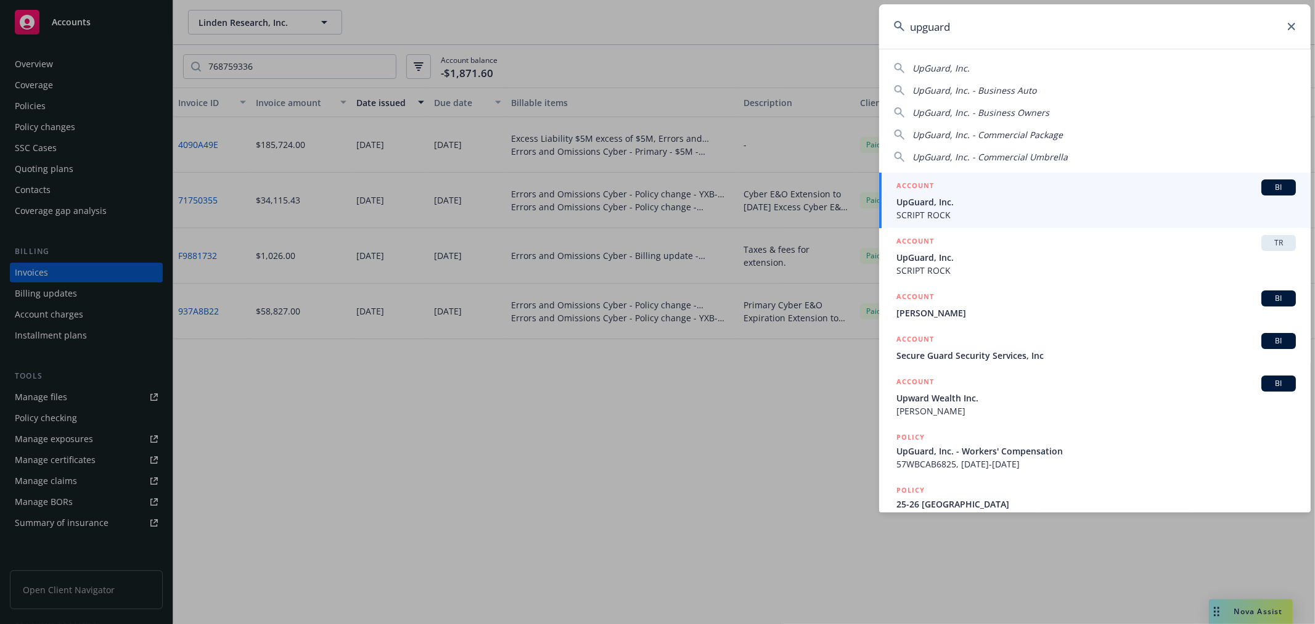
drag, startPoint x: 1018, startPoint y: 38, endPoint x: 473, endPoint y: 42, distance: 544.9
click at [475, 39] on div "upguard UpGuard, Inc. UpGuard, Inc. - Business Auto UpGuard, Inc. - Business Ow…" at bounding box center [657, 312] width 1315 height 624
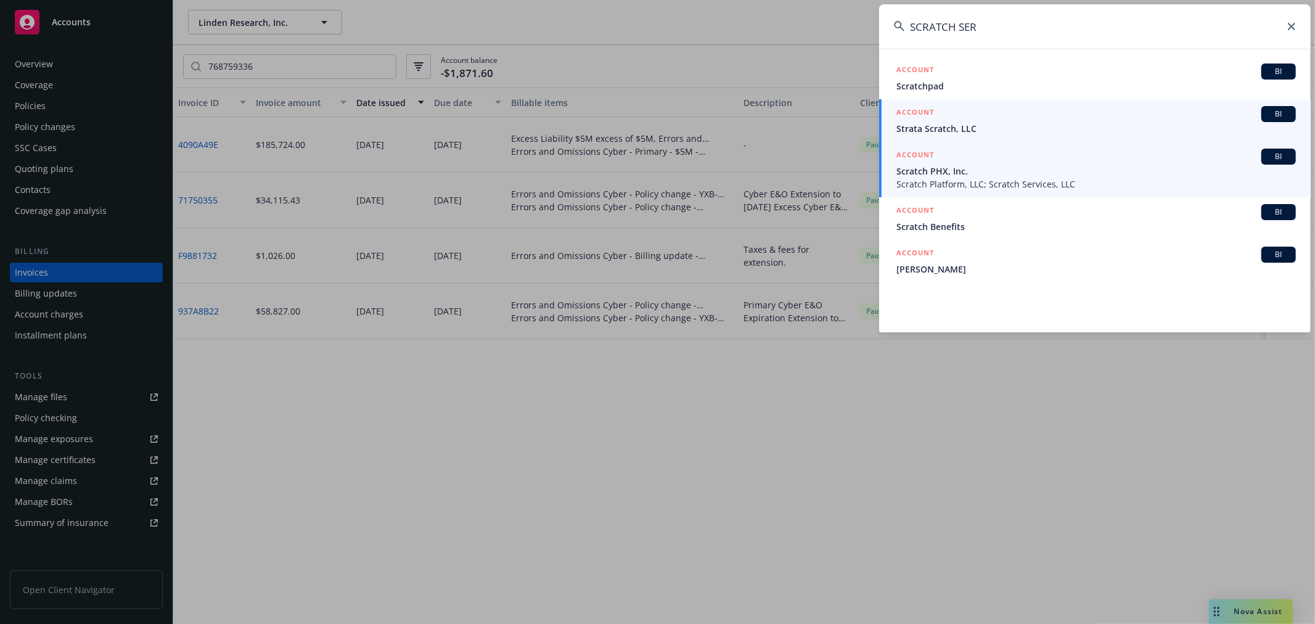
type input "SCRATCH SER"
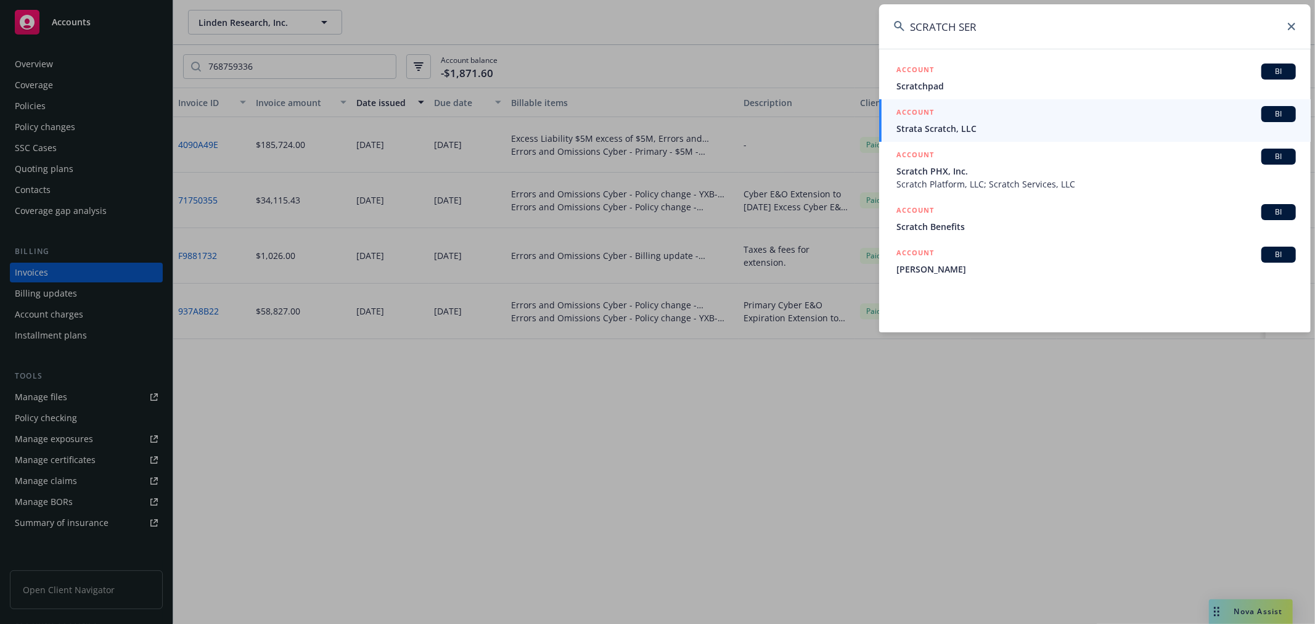
drag, startPoint x: 951, startPoint y: 170, endPoint x: 701, endPoint y: 224, distance: 255.3
click at [951, 169] on span "Scratch PHX, Inc." at bounding box center [1095, 171] width 399 height 13
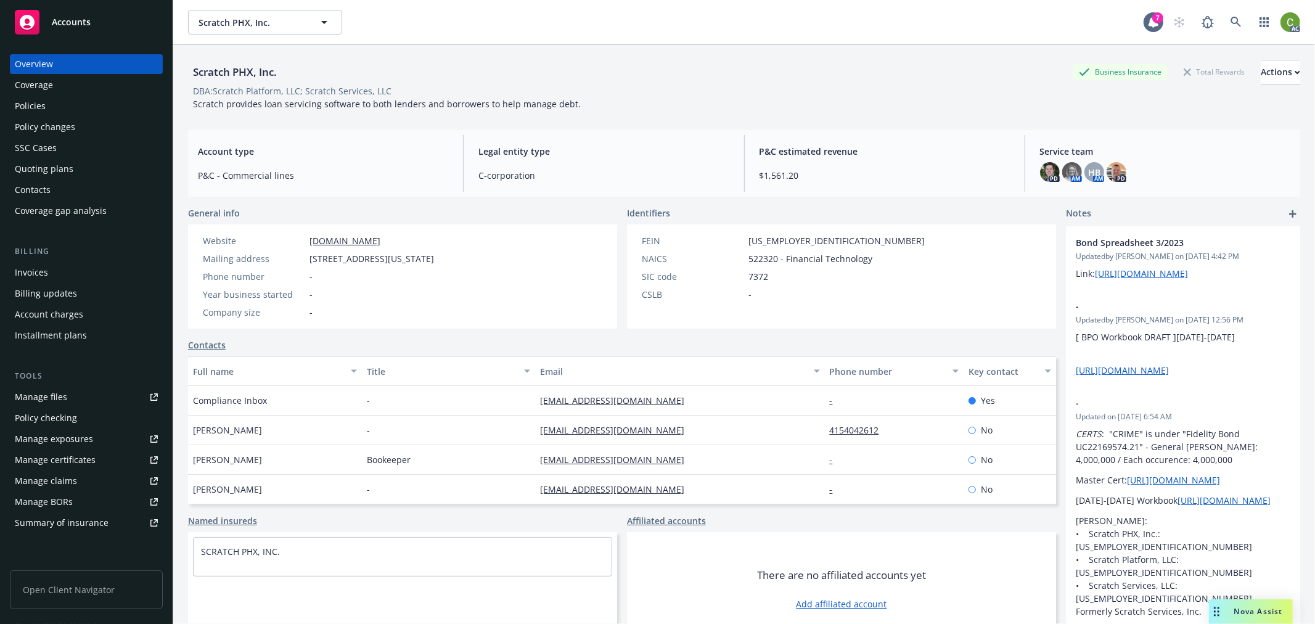
click at [64, 276] on div "Invoices" at bounding box center [86, 273] width 143 height 20
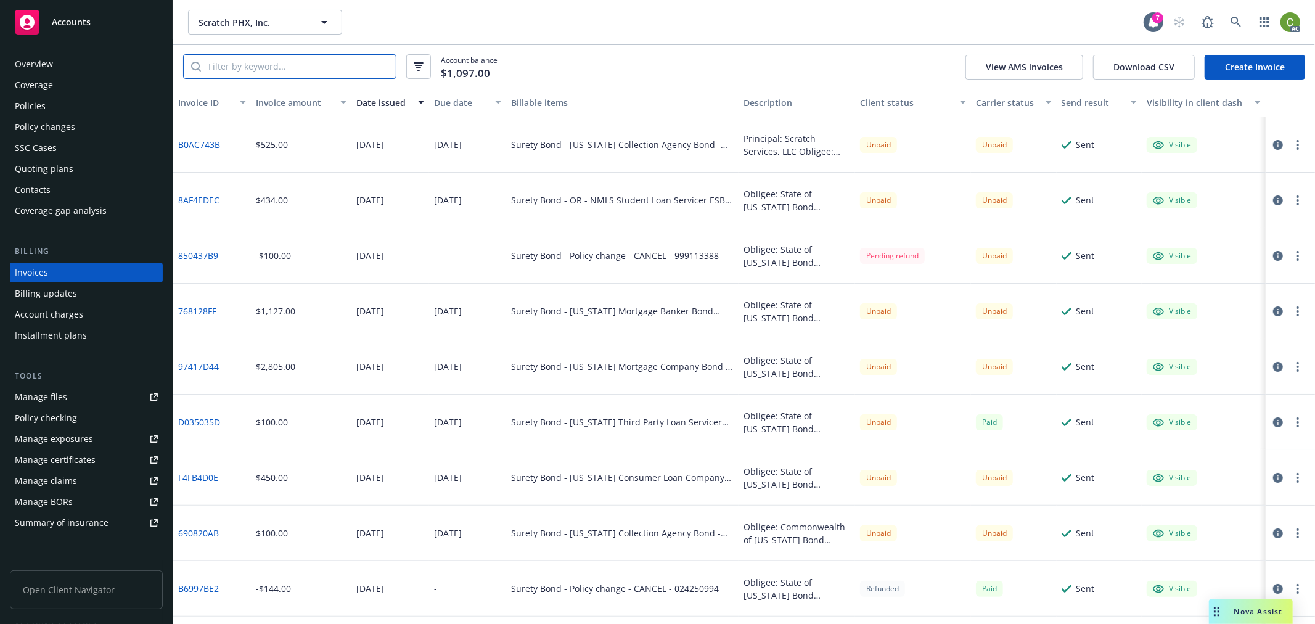
click at [305, 71] on input "search" at bounding box center [298, 66] width 195 height 23
paste input "024248178"
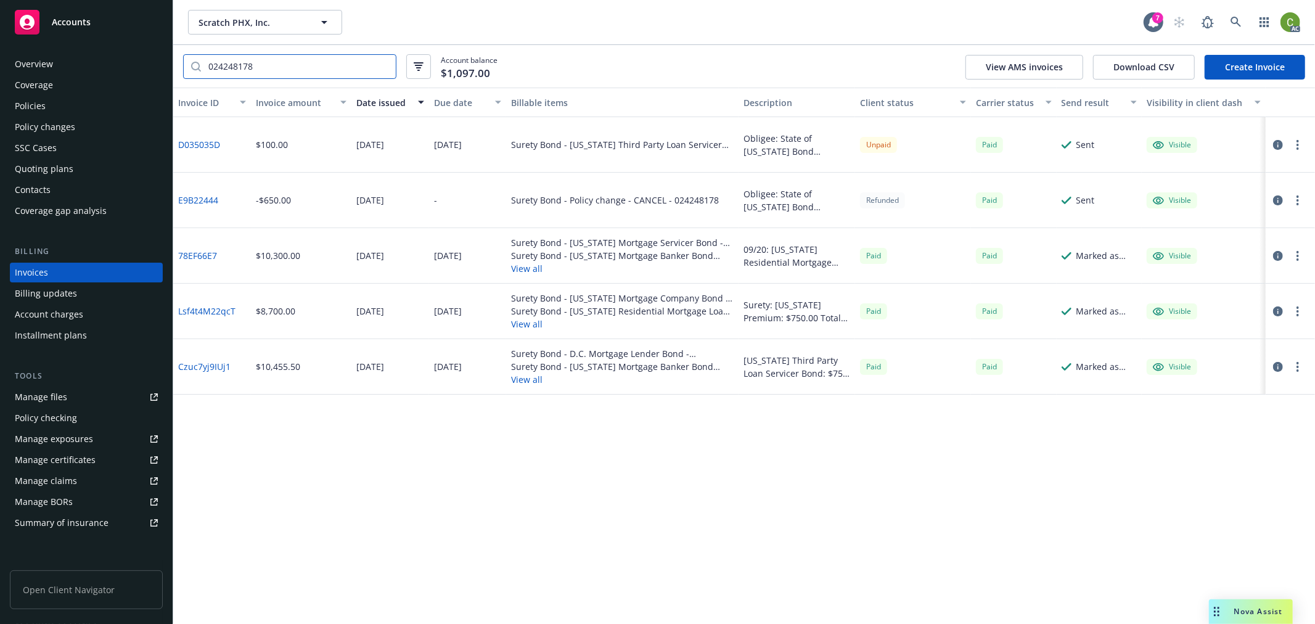
type input "024248178"
click at [76, 107] on div "Policies" at bounding box center [86, 106] width 143 height 20
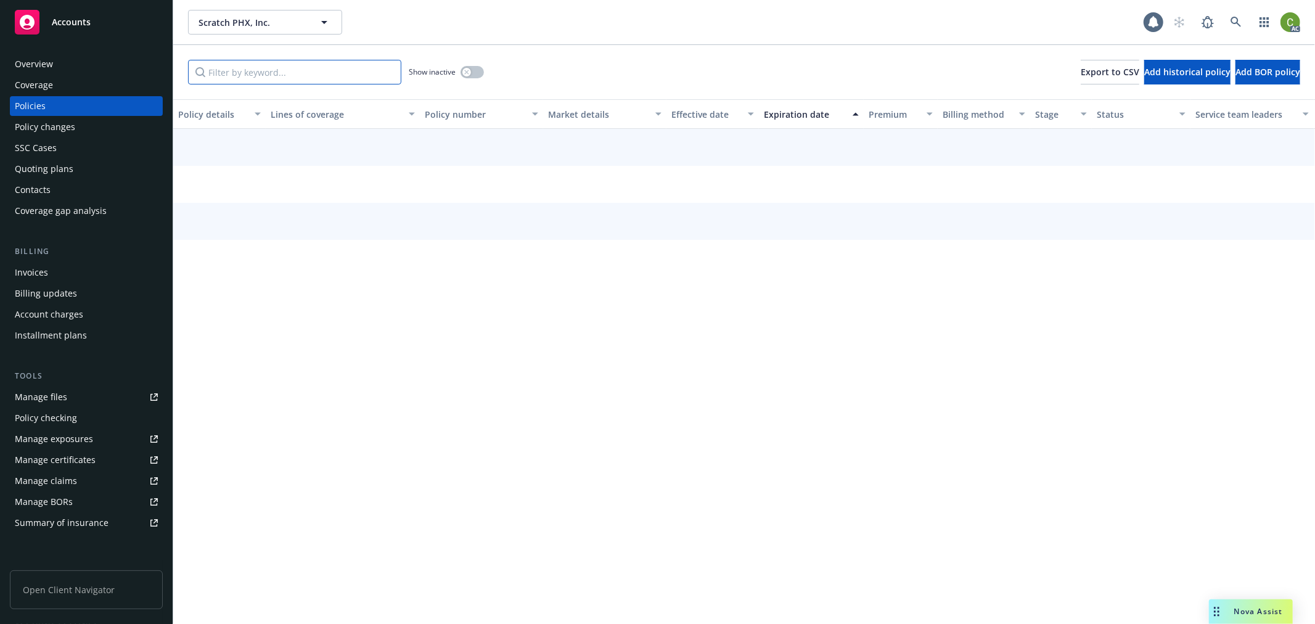
click at [256, 76] on input "Filter by keyword..." at bounding box center [294, 72] width 213 height 25
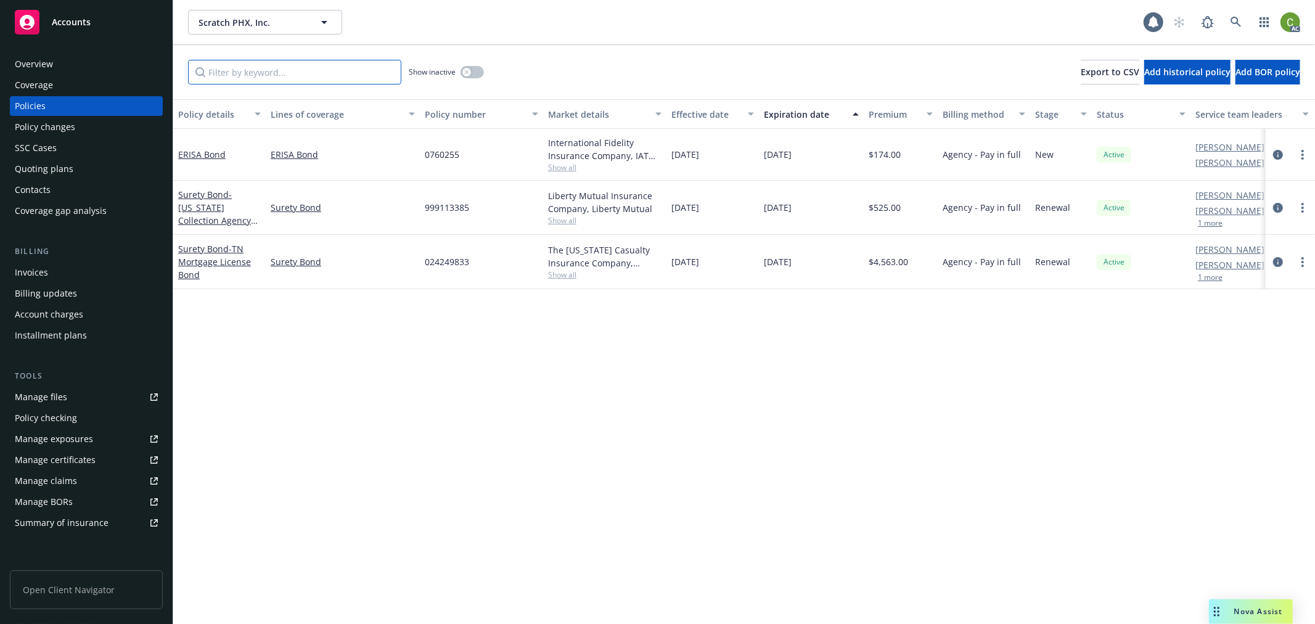
paste input "024248178"
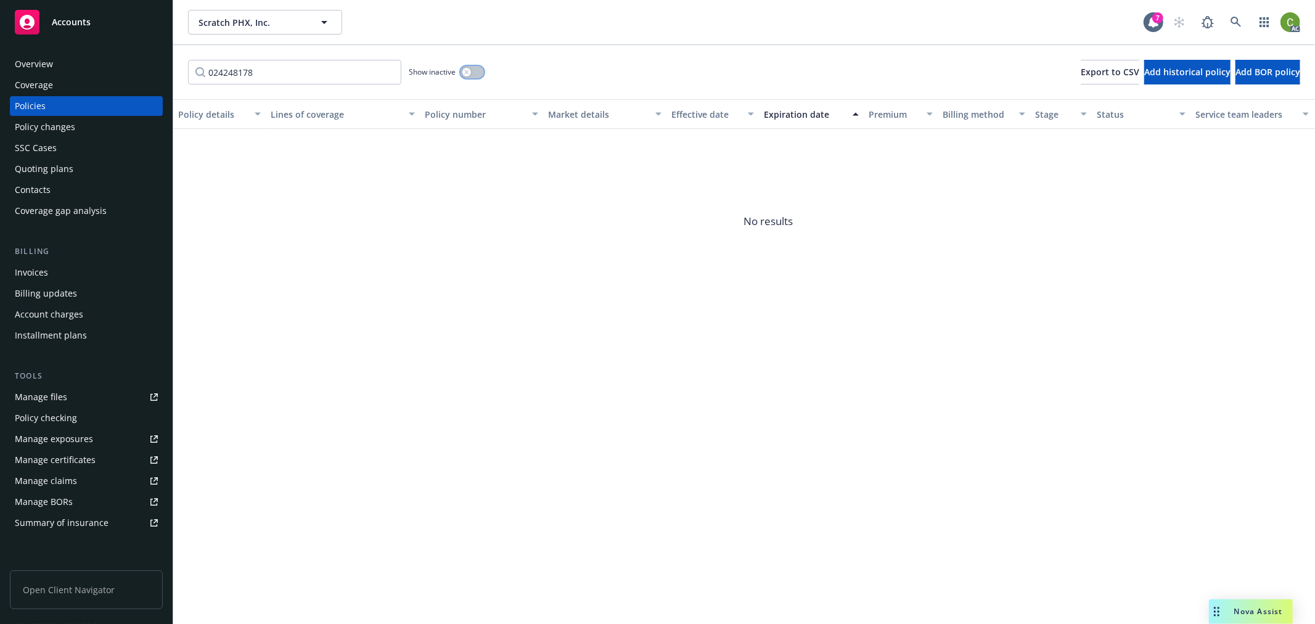
drag, startPoint x: 464, startPoint y: 71, endPoint x: 475, endPoint y: 79, distance: 12.8
click at [465, 70] on icon "button" at bounding box center [466, 72] width 5 height 5
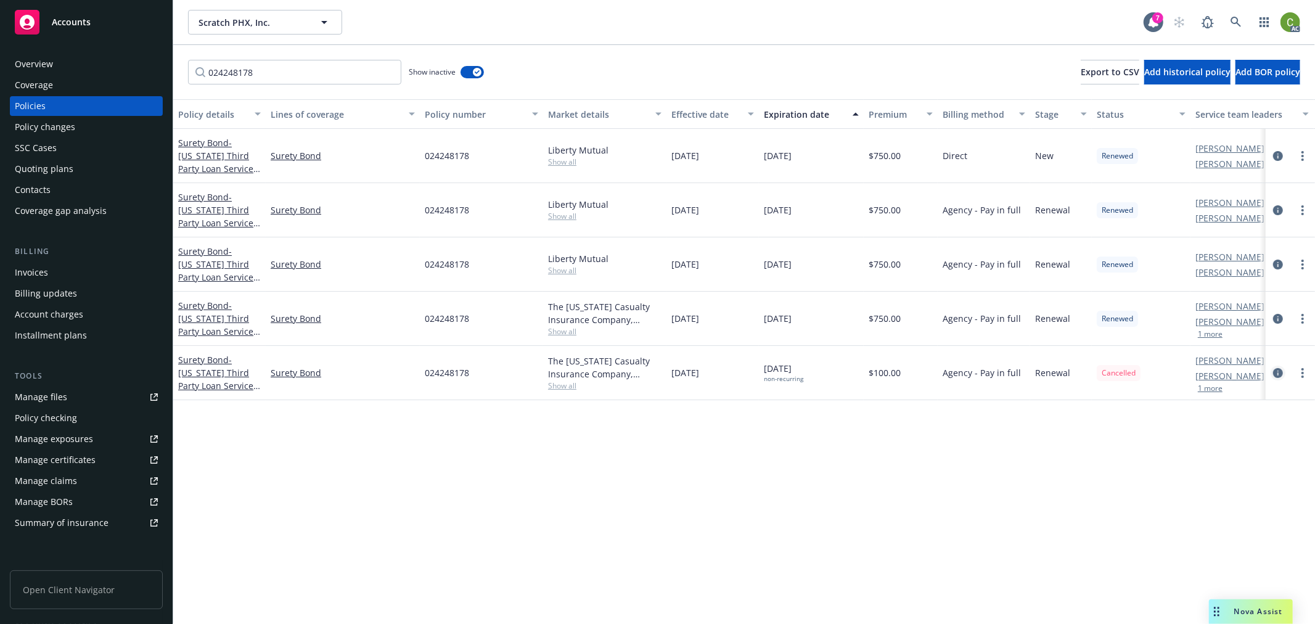
click at [1276, 373] on icon "circleInformation" at bounding box center [1278, 373] width 10 height 10
click at [1274, 372] on icon "circleInformation" at bounding box center [1278, 373] width 10 height 10
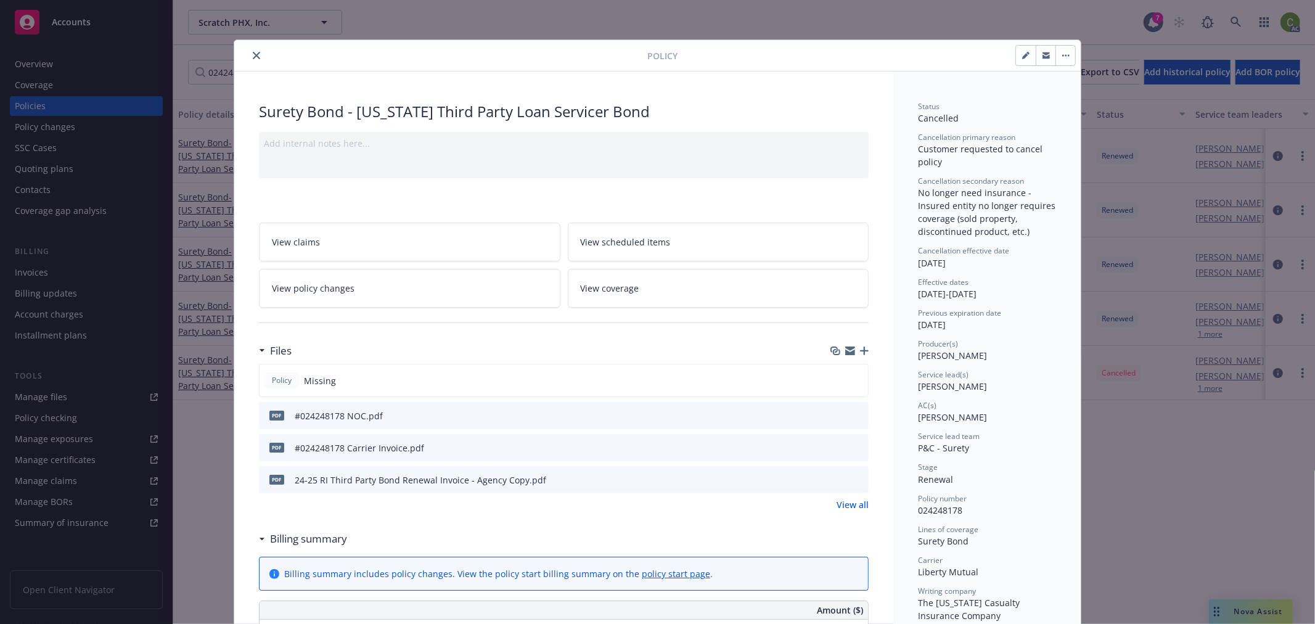
click at [253, 54] on icon "close" at bounding box center [256, 55] width 7 height 7
click at [253, 53] on icon "close" at bounding box center [256, 55] width 7 height 7
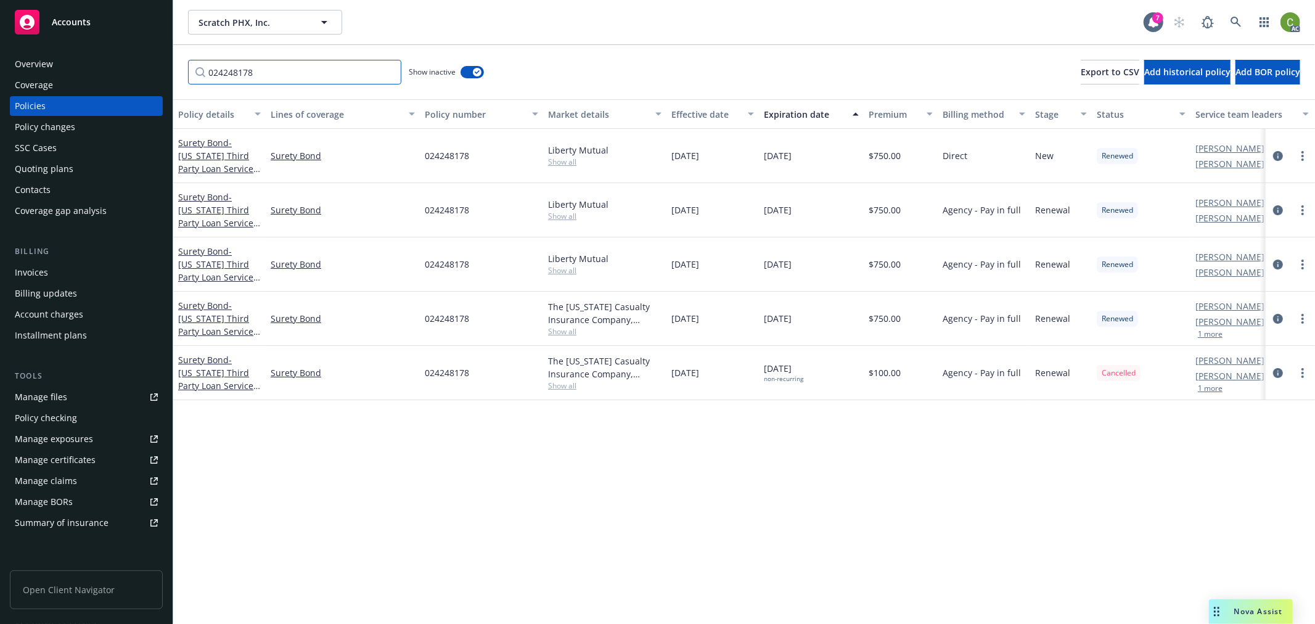
drag, startPoint x: 179, startPoint y: 75, endPoint x: 94, endPoint y: 110, distance: 92.4
click at [65, 88] on div "Accounts Overview Coverage Policies Policy changes SSC Cases Quoting plans Cont…" at bounding box center [657, 312] width 1315 height 624
paste input "80"
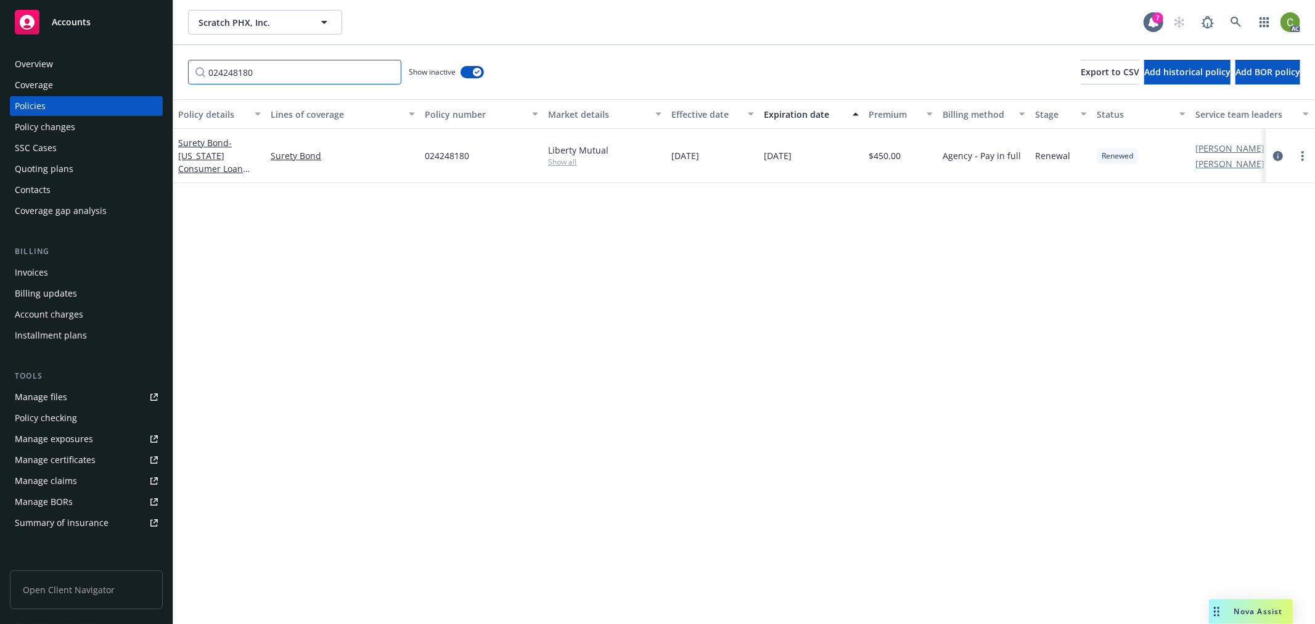
drag, startPoint x: 377, startPoint y: 73, endPoint x: 107, endPoint y: 147, distance: 279.3
click at [0, 89] on html "Accounts Overview Coverage Policies Policy changes SSC Cases Quoting plans Cont…" at bounding box center [657, 312] width 1315 height 624
paste input "1"
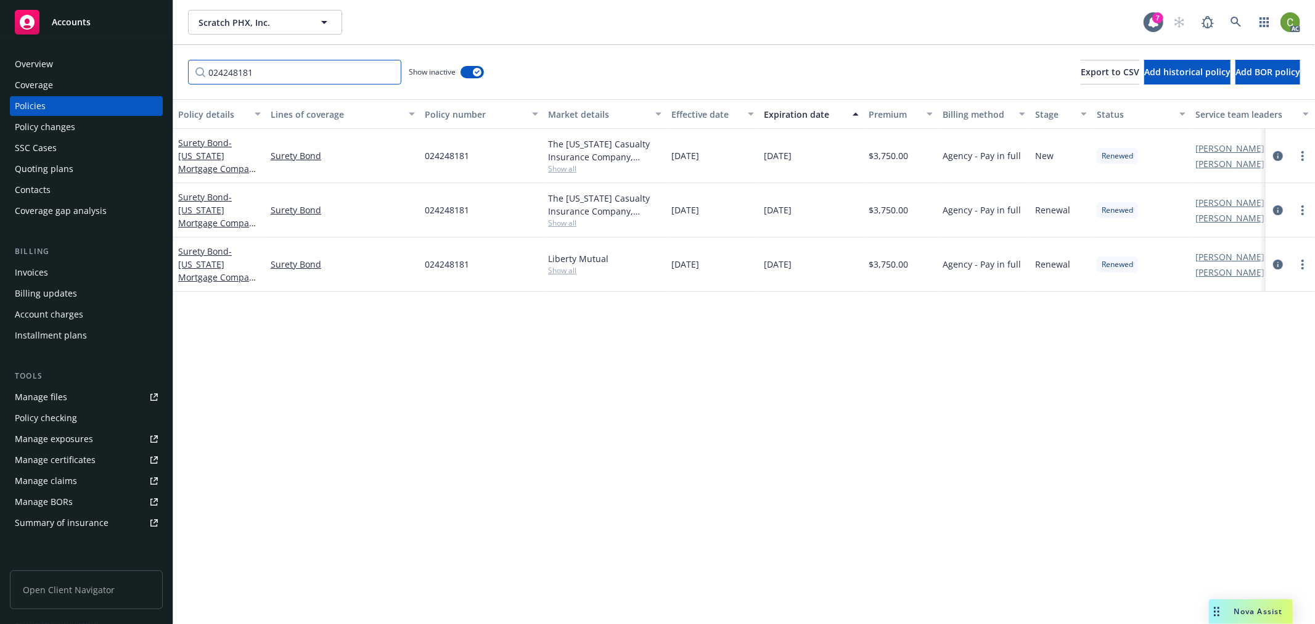
drag, startPoint x: -76, startPoint y: 81, endPoint x: -241, endPoint y: 89, distance: 165.4
click at [0, 89] on html "Accounts Overview Coverage Policies Policy changes SSC Cases Quoting plans Cont…" at bounding box center [657, 312] width 1315 height 624
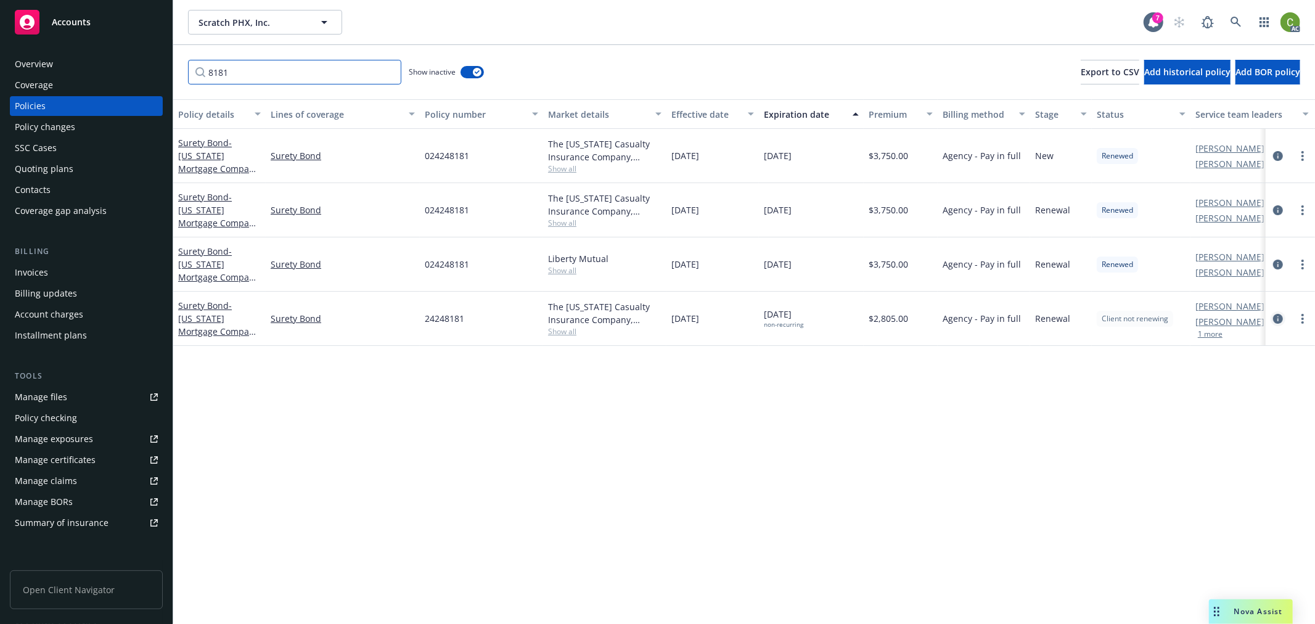
type input "8181"
click at [1280, 318] on icon "circleInformation" at bounding box center [1278, 319] width 10 height 10
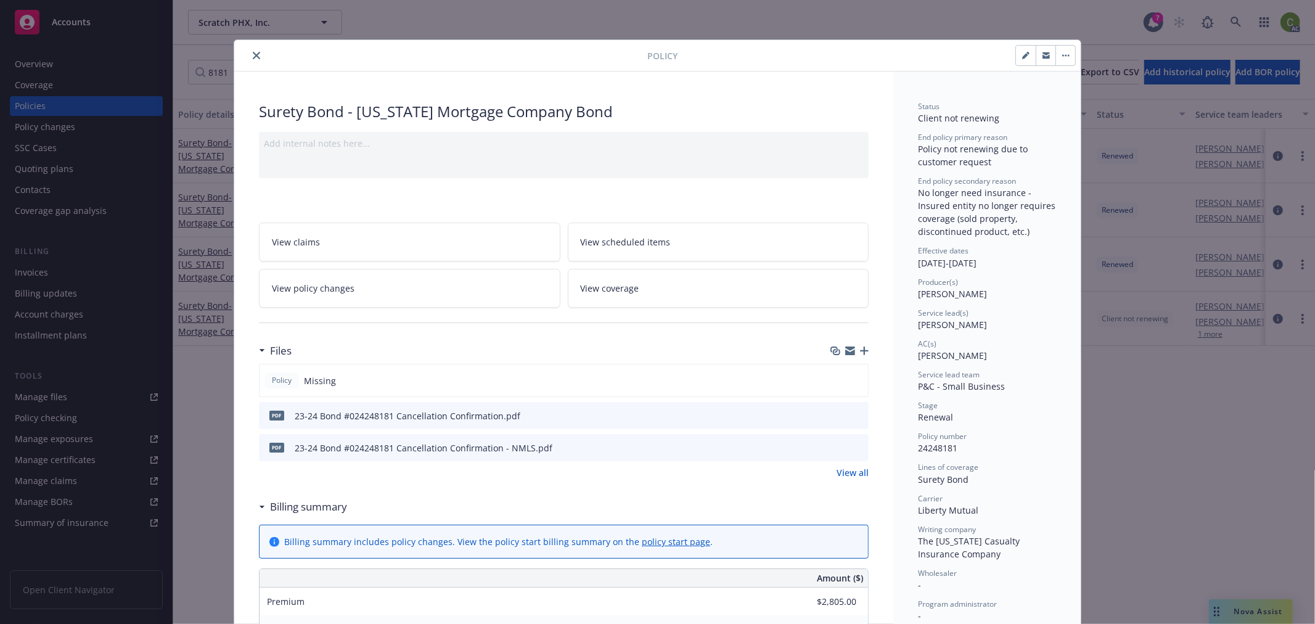
click at [412, 290] on link "View policy changes" at bounding box center [409, 288] width 301 height 39
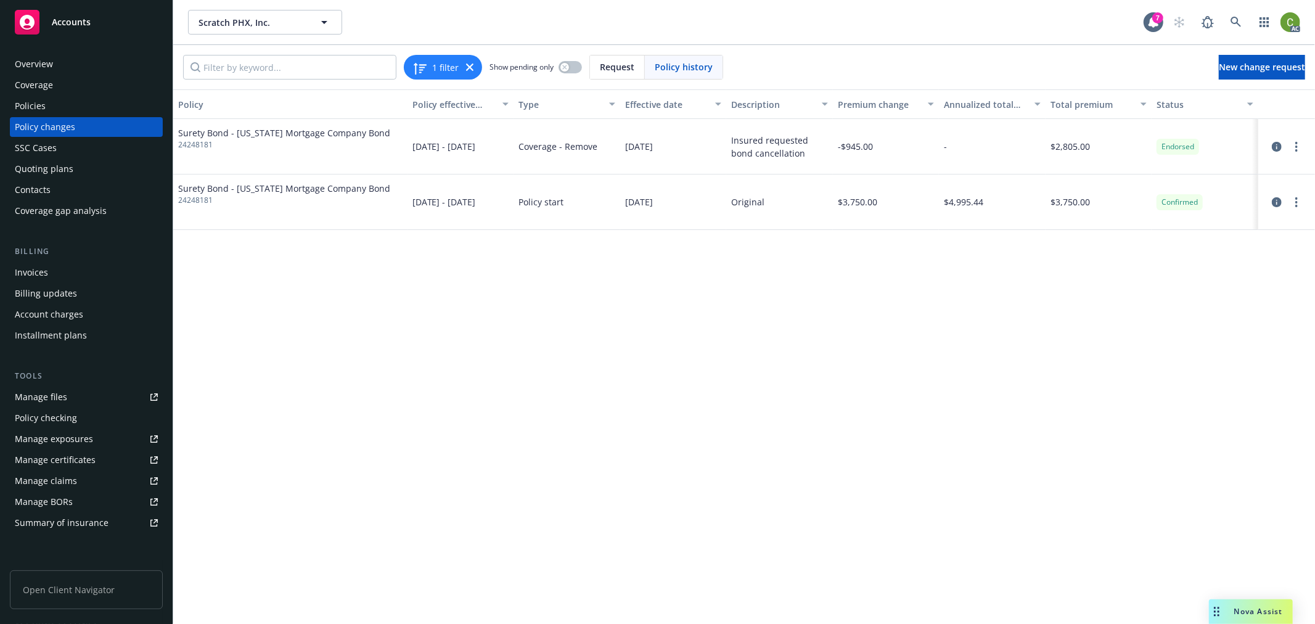
click at [198, 142] on span "24248181" at bounding box center [284, 144] width 212 height 11
drag, startPoint x: 198, startPoint y: 142, endPoint x: 189, endPoint y: 173, distance: 31.4
click at [198, 142] on span "24248181" at bounding box center [284, 144] width 212 height 11
copy span "24248181"
click at [1279, 144] on icon "circleInformation" at bounding box center [1277, 147] width 10 height 10
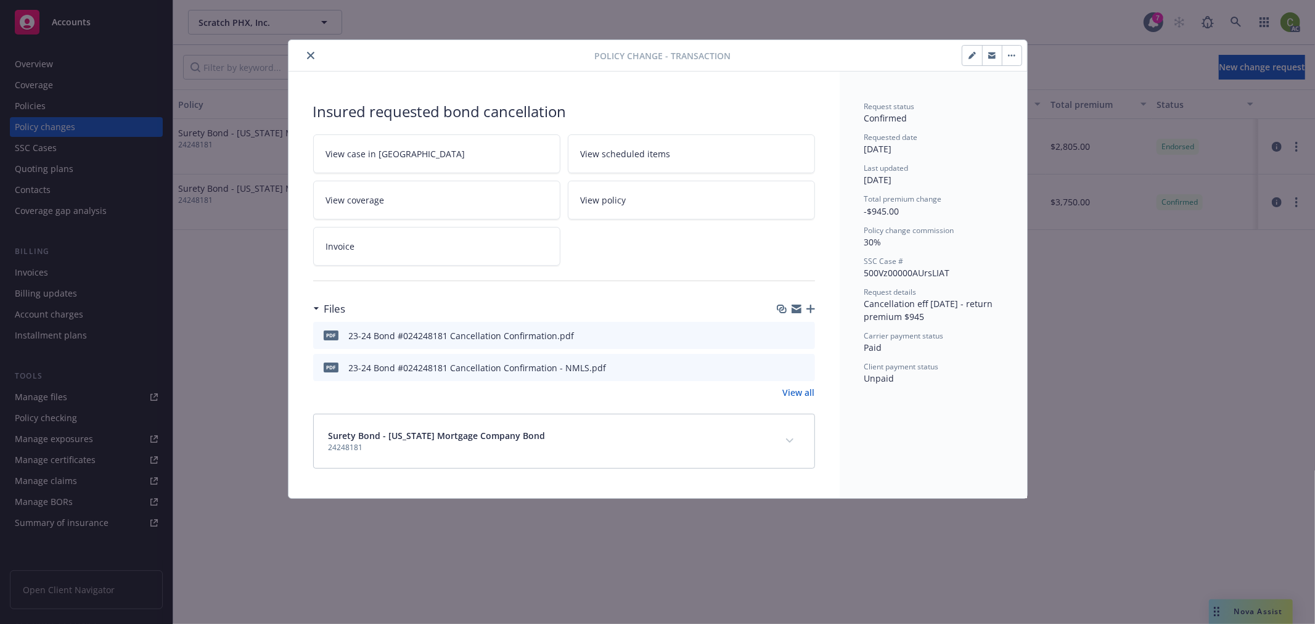
click at [460, 248] on link "Invoice" at bounding box center [436, 246] width 247 height 39
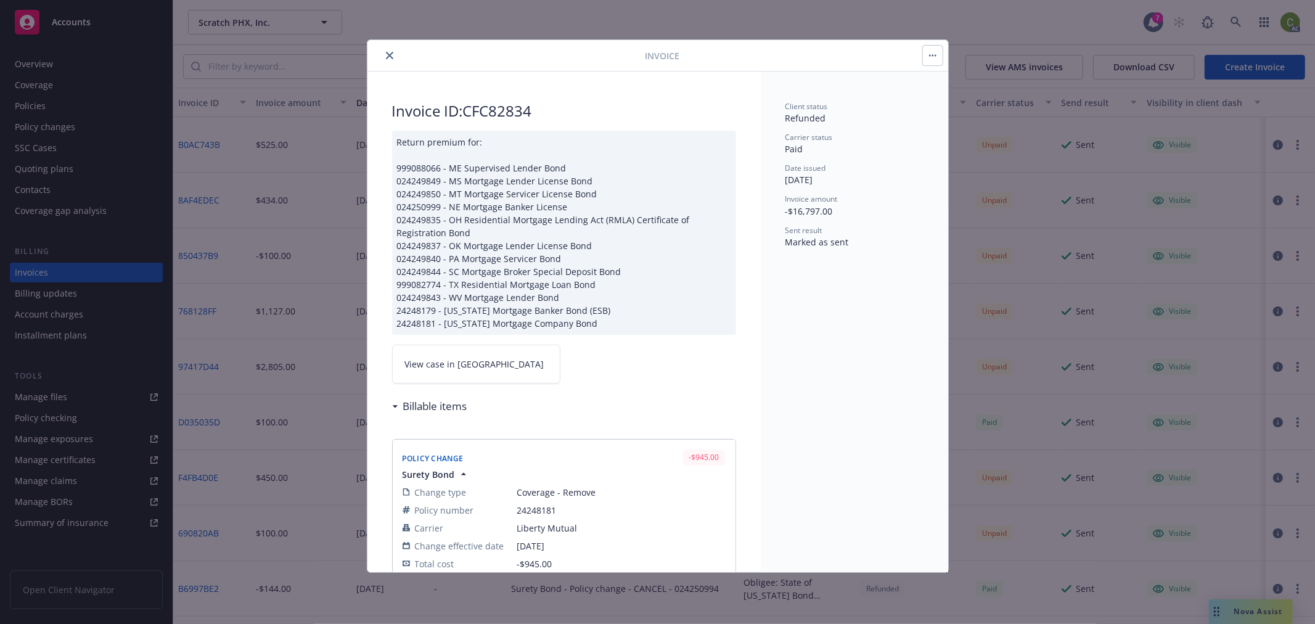
scroll to position [342, 0]
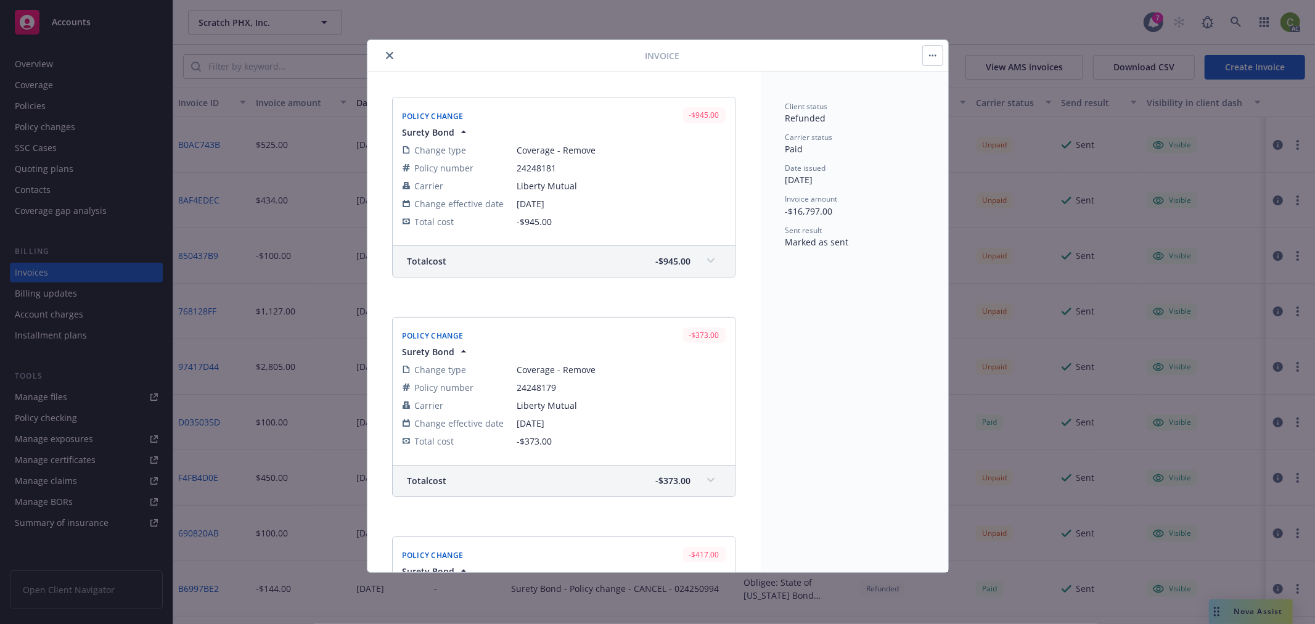
click at [534, 165] on span "24248181" at bounding box center [621, 167] width 208 height 13
copy span "24248181"
drag, startPoint x: 385, startPoint y: 49, endPoint x: 218, endPoint y: 149, distance: 194.8
click at [385, 48] on button "close" at bounding box center [389, 55] width 15 height 15
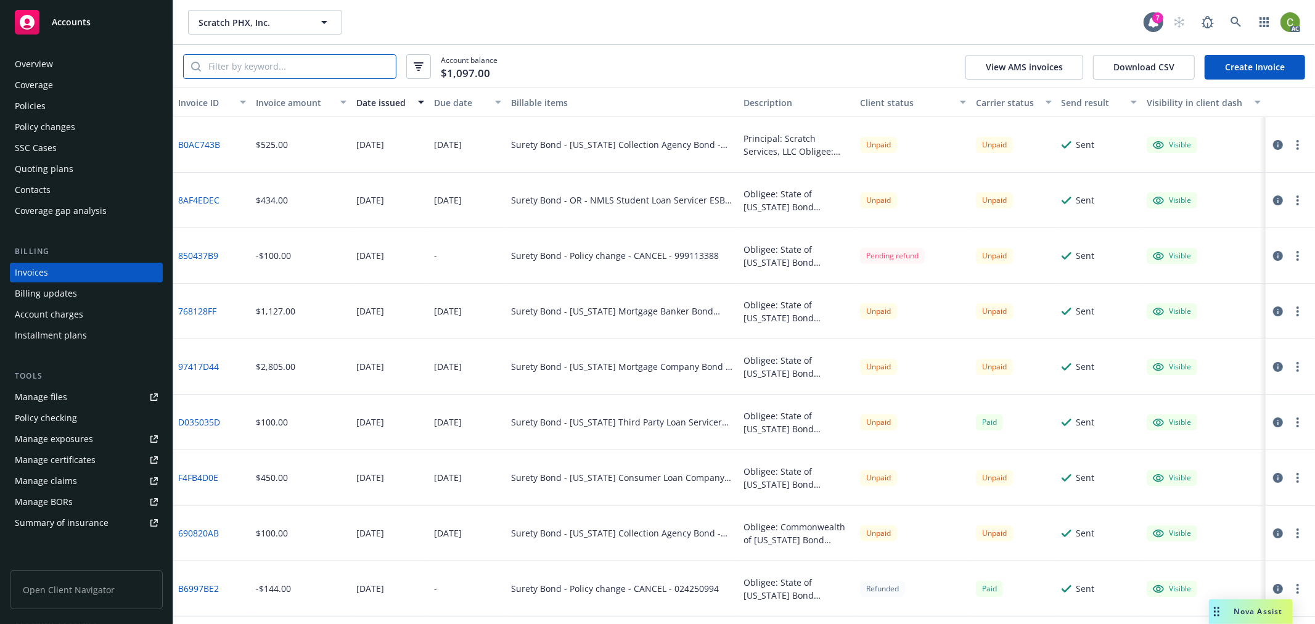
drag, startPoint x: 251, startPoint y: 65, endPoint x: 298, endPoint y: 101, distance: 58.9
click at [251, 65] on input "search" at bounding box center [298, 66] width 195 height 23
paste input "24248181"
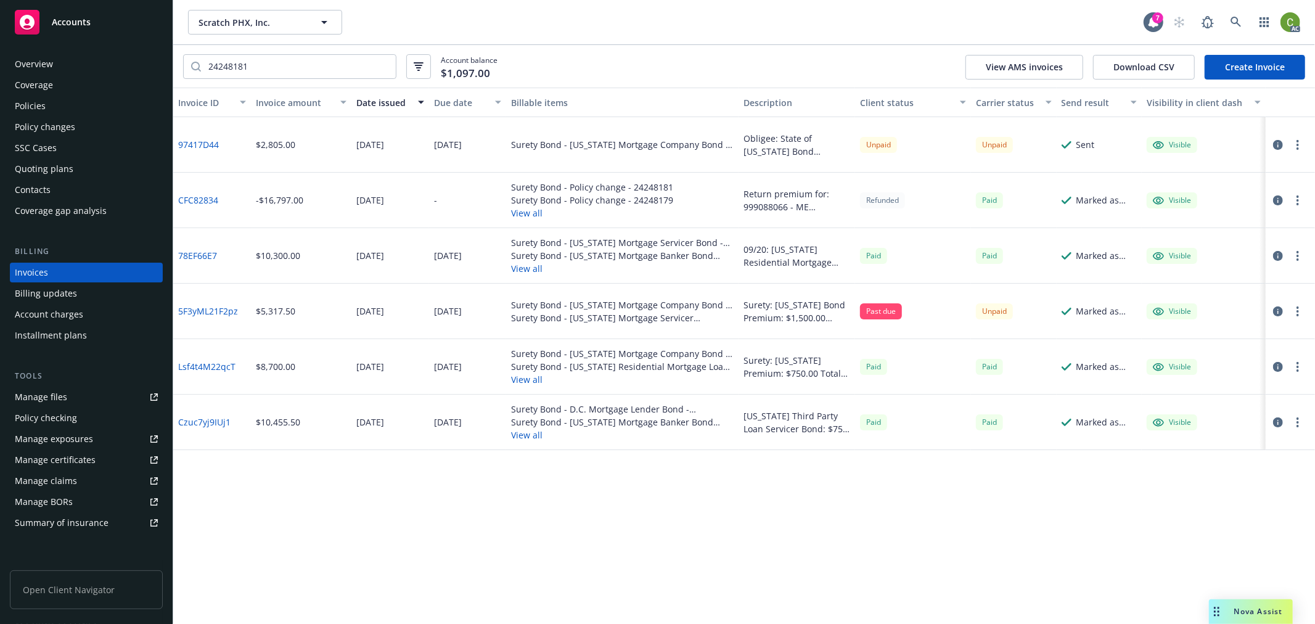
click at [204, 142] on link "97417D44" at bounding box center [198, 144] width 41 height 13
click at [204, 200] on link "CFC82834" at bounding box center [198, 200] width 40 height 13
drag, startPoint x: 351, startPoint y: 67, endPoint x: -91, endPoint y: 90, distance: 443.2
click at [0, 90] on html "Accounts Overview Coverage Policies Policy changes SSC Cases Quoting plans Cont…" at bounding box center [657, 312] width 1315 height 624
paste input "F4FB4D0E"
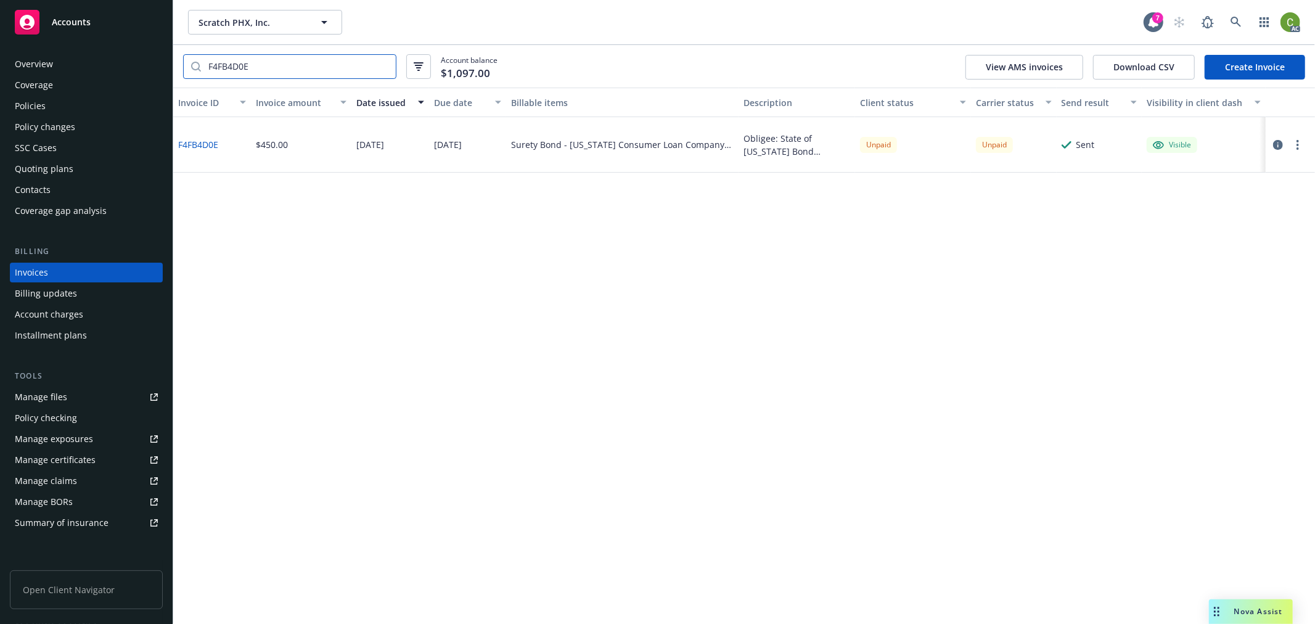
type input "F4FB4D0E"
click at [204, 142] on link "F4FB4D0E" at bounding box center [198, 144] width 40 height 13
drag, startPoint x: 68, startPoint y: 54, endPoint x: 82, endPoint y: 71, distance: 22.3
click at [68, 54] on div "Overview" at bounding box center [86, 64] width 143 height 20
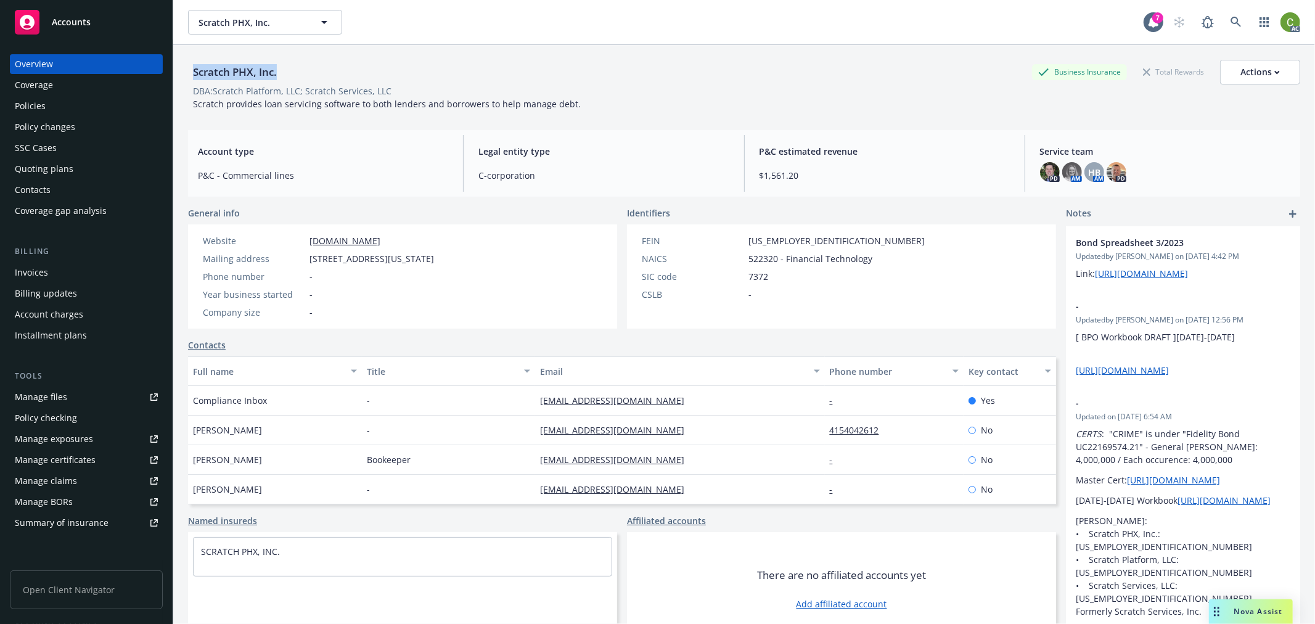
drag, startPoint x: 190, startPoint y: 72, endPoint x: 287, endPoint y: 72, distance: 97.4
click at [287, 72] on div "Scratch PHX, Inc. Business Insurance Total Rewards Actions" at bounding box center [744, 72] width 1112 height 25
copy div "Scratch PHX, Inc."
click at [79, 128] on div "Policy changes" at bounding box center [86, 127] width 143 height 20
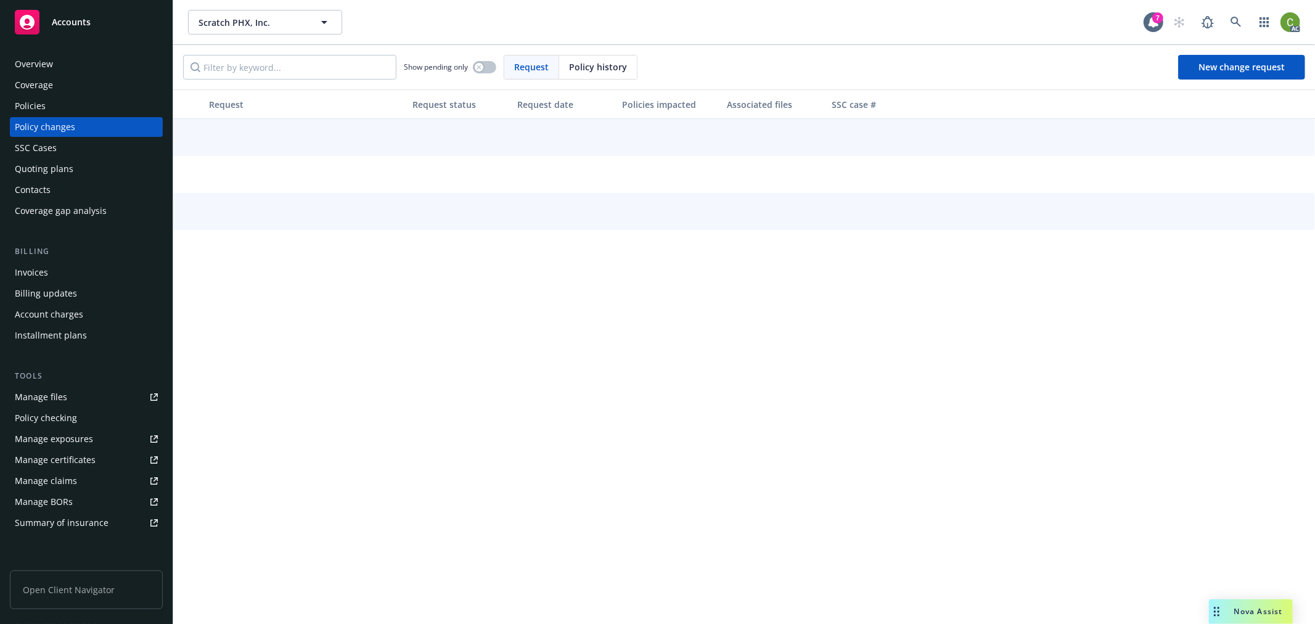
click at [584, 63] on span "Policy history" at bounding box center [598, 66] width 58 height 13
click at [298, 75] on input "Filter by keyword..." at bounding box center [289, 67] width 213 height 25
paste input "999086428"
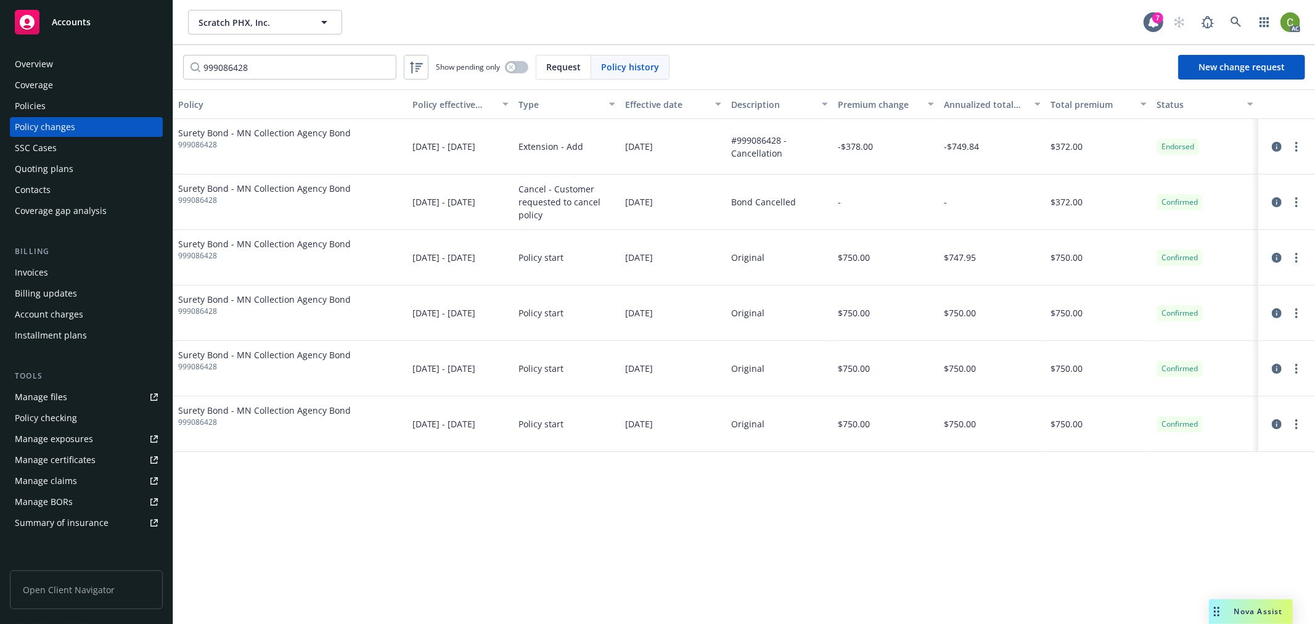
drag, startPoint x: 410, startPoint y: 133, endPoint x: 463, endPoint y: 153, distance: 57.1
click at [463, 153] on div "01/21/2024 - 01/21/2025" at bounding box center [460, 146] width 107 height 55
copy span "01/21/2024 - 01/21/2025"
click at [1273, 145] on icon "circleInformation" at bounding box center [1277, 147] width 10 height 10
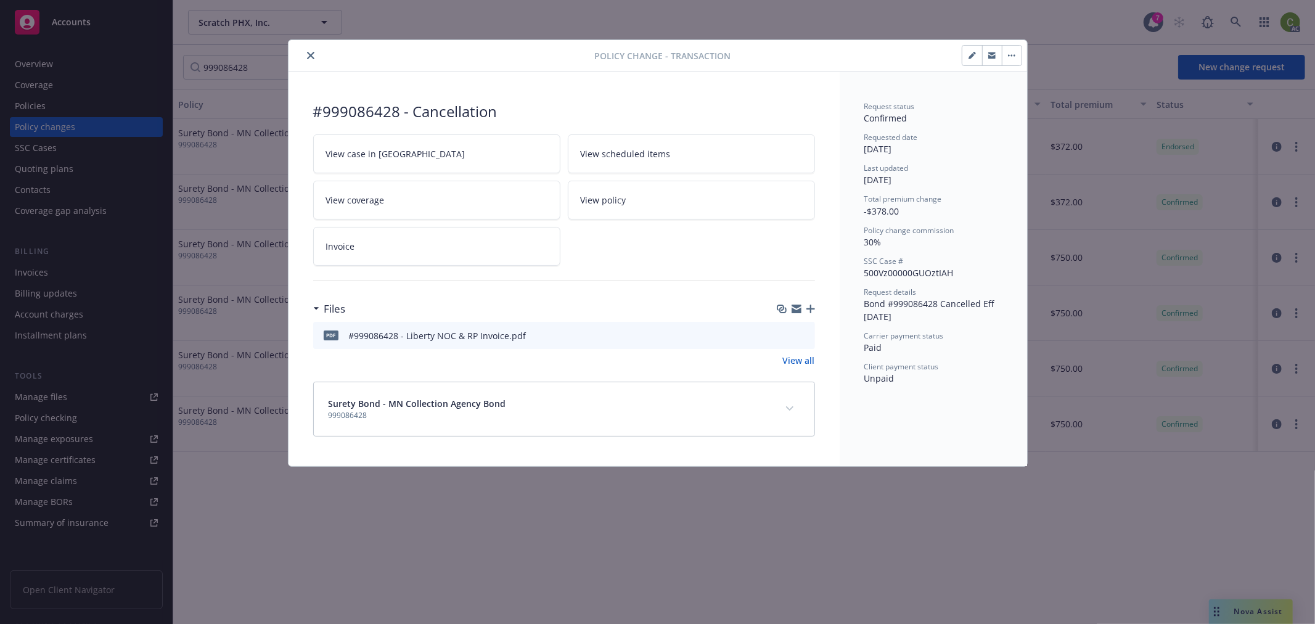
click at [800, 335] on icon "preview file" at bounding box center [803, 334] width 11 height 9
click at [309, 53] on icon "close" at bounding box center [310, 55] width 7 height 7
click at [310, 68] on input "999086428" at bounding box center [289, 67] width 213 height 25
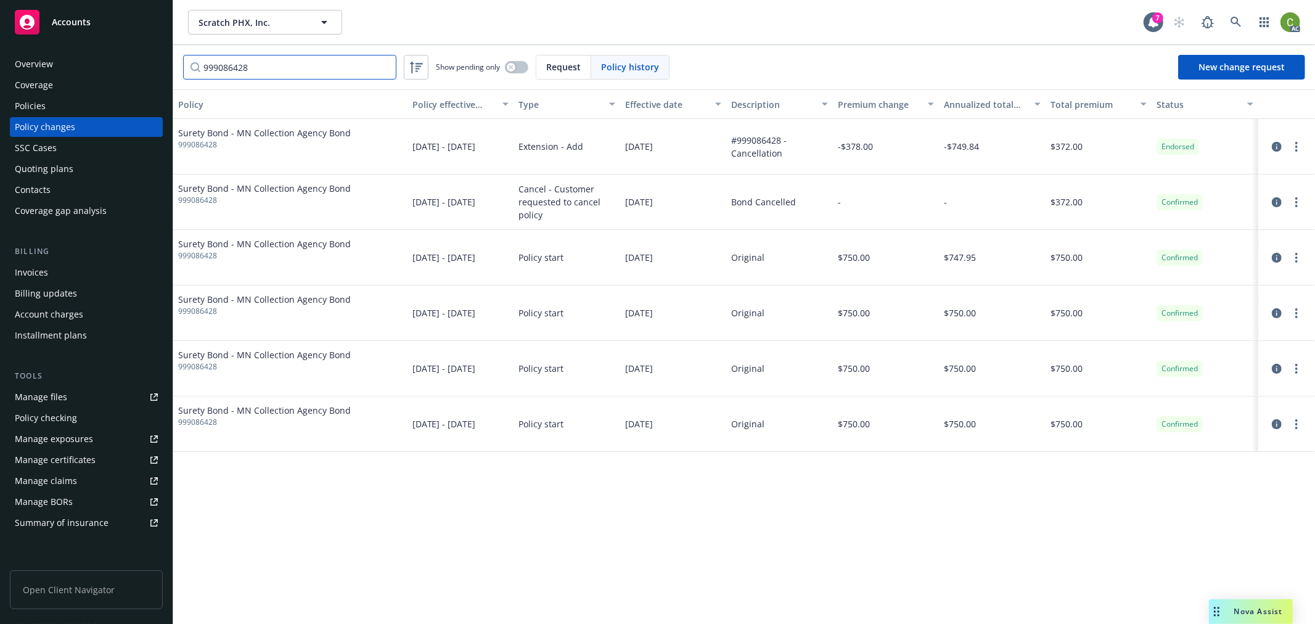
drag, startPoint x: 312, startPoint y: 68, endPoint x: -141, endPoint y: 89, distance: 453.5
click at [0, 89] on html "Accounts Overview Coverage Policies Policy changes SSC Cases Quoting plans Cont…" at bounding box center [657, 312] width 1315 height 624
paste input "24249841"
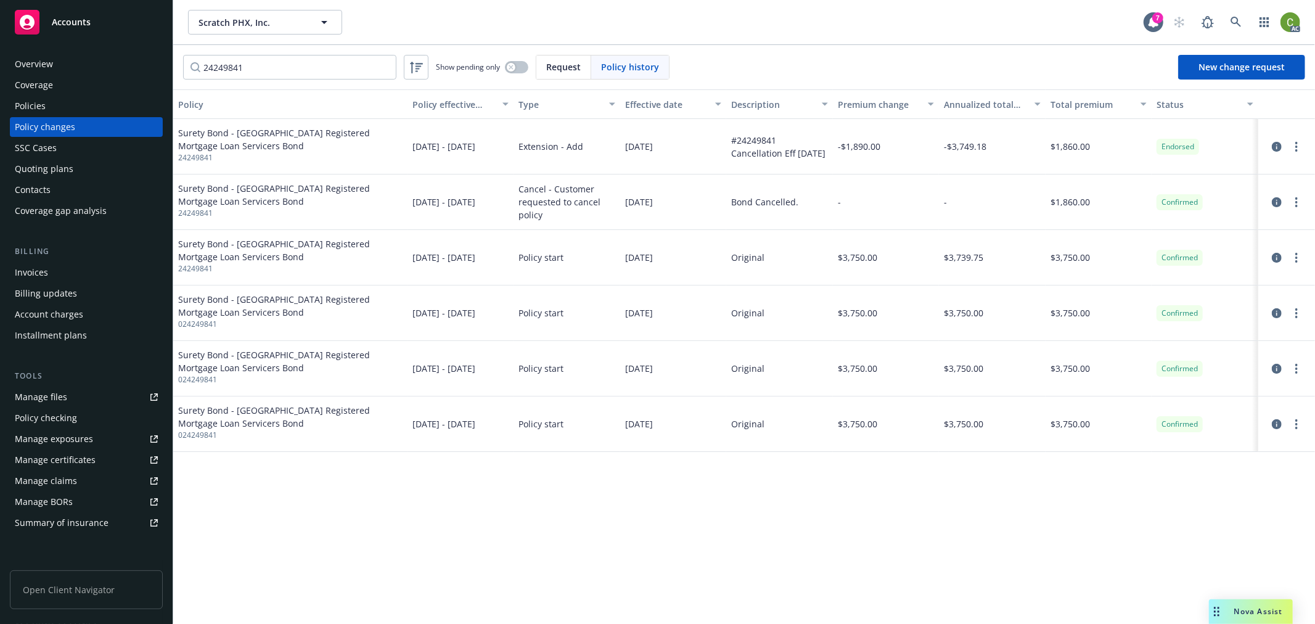
drag, startPoint x: 1276, startPoint y: 148, endPoint x: 1265, endPoint y: 168, distance: 22.9
click at [1276, 147] on icon "circleInformation" at bounding box center [1277, 147] width 10 height 10
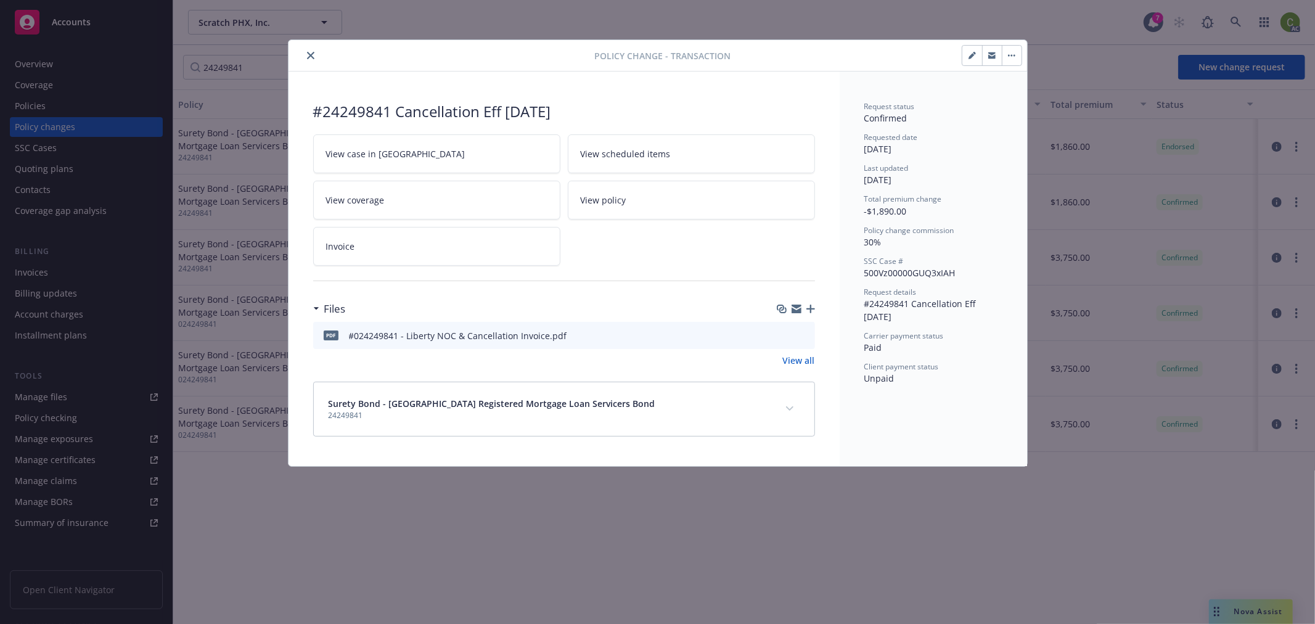
click at [805, 333] on icon "preview file" at bounding box center [803, 334] width 11 height 9
drag, startPoint x: 307, startPoint y: 51, endPoint x: 340, endPoint y: 101, distance: 60.5
click at [307, 50] on button "close" at bounding box center [310, 55] width 15 height 15
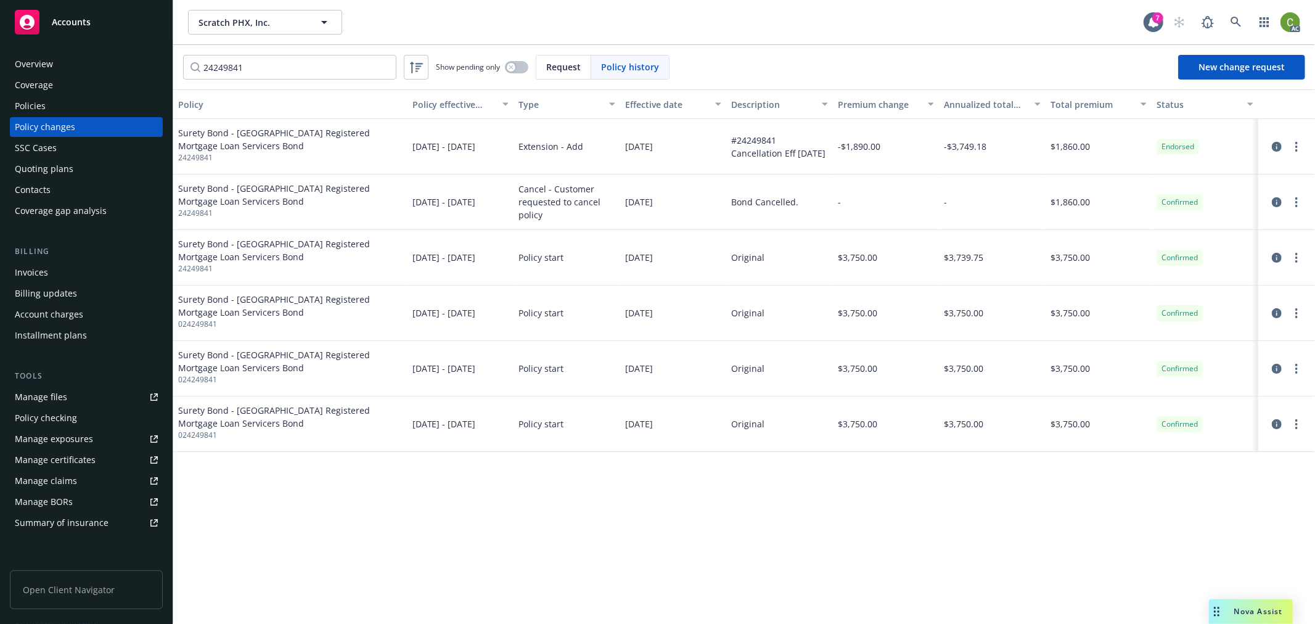
drag, startPoint x: 409, startPoint y: 136, endPoint x: 461, endPoint y: 155, distance: 55.2
click at [461, 155] on div "01/28/2024 - 01/28/2025" at bounding box center [460, 146] width 107 height 55
copy span "01/28/2024 - 01/28/2025"
drag, startPoint x: 282, startPoint y: 65, endPoint x: -160, endPoint y: 106, distance: 443.8
click at [0, 106] on html "Accounts Overview Coverage Policies Policy changes SSC Cases Quoting plans Cont…" at bounding box center [657, 312] width 1315 height 624
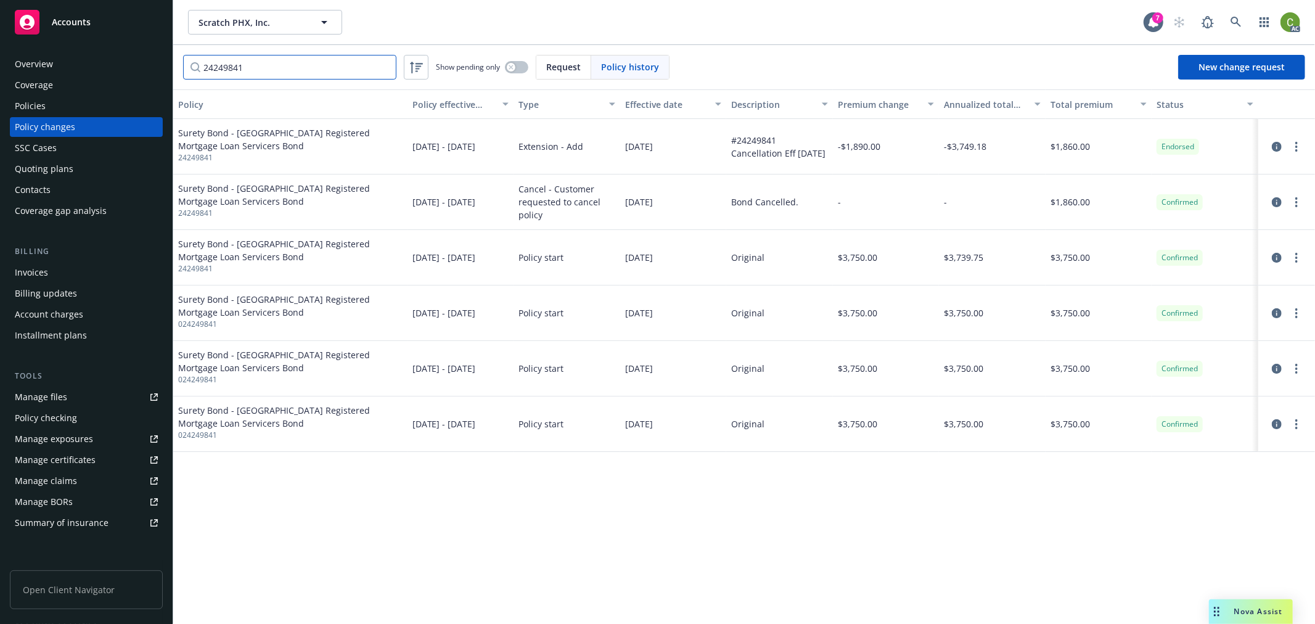
paste input "999086428"
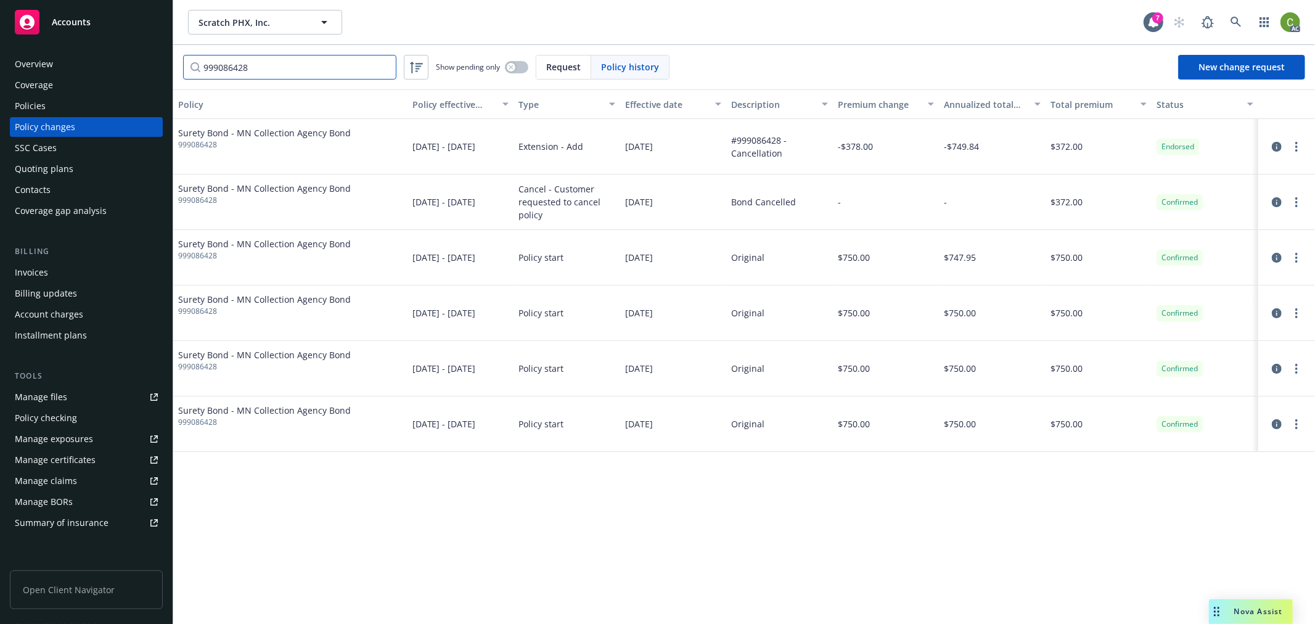
drag, startPoint x: 282, startPoint y: 63, endPoint x: -64, endPoint y: 97, distance: 347.4
click at [0, 97] on html "Accounts Overview Coverage Policies Policy changes SSC Cases Quoting plans Cont…" at bounding box center [657, 312] width 1315 height 624
paste input "24250999"
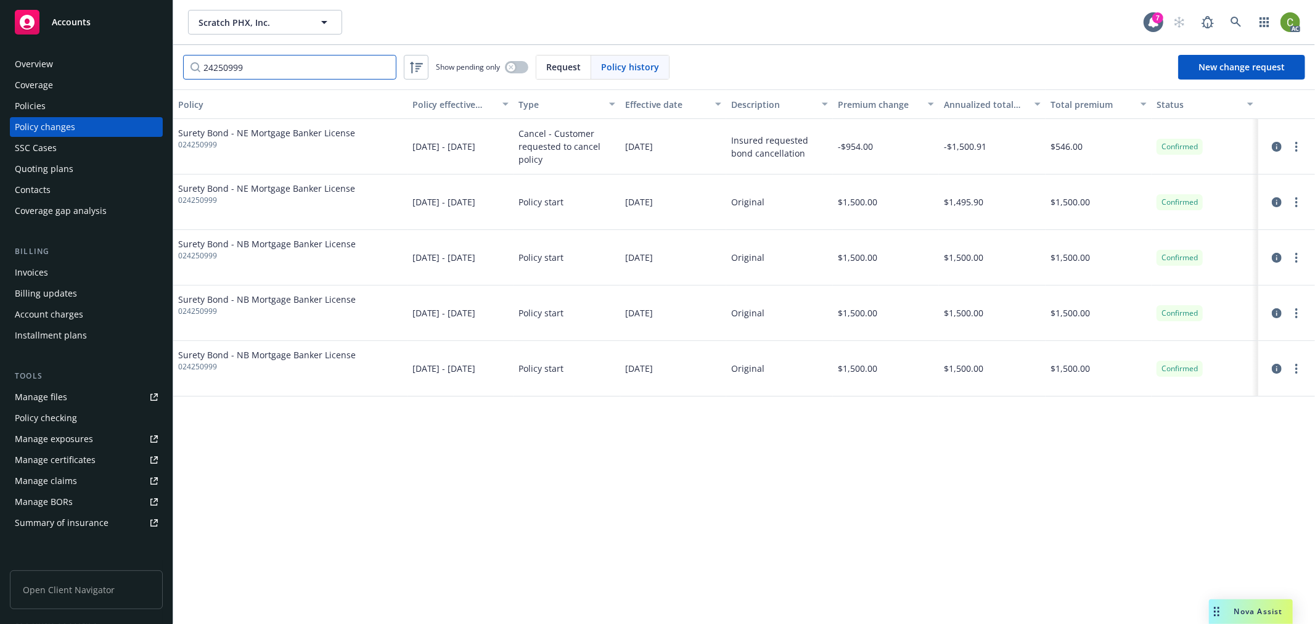
type input "24250999"
click at [198, 144] on span "024250999" at bounding box center [266, 144] width 177 height 11
copy span "024250999"
drag, startPoint x: 424, startPoint y: 140, endPoint x: 464, endPoint y: 158, distance: 43.9
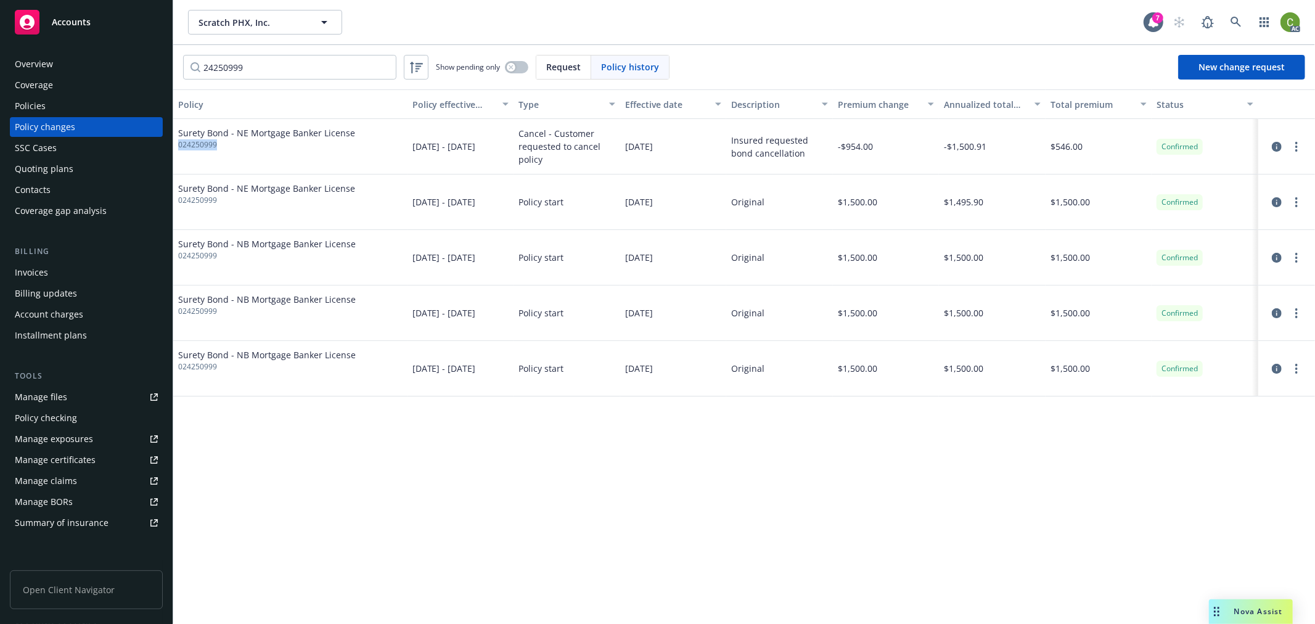
click at [464, 153] on span "02/14/2024 - 02/14/2025" at bounding box center [443, 146] width 63 height 13
drag, startPoint x: 422, startPoint y: 143, endPoint x: 461, endPoint y: 155, distance: 40.7
click at [461, 155] on div "Surety Bond - NE Mortgage Banker License 024250999 02/14/2024 - 02/14/2025 Canc…" at bounding box center [743, 146] width 1141 height 55
click at [417, 153] on span "02/14/2024 - 02/14/2025" at bounding box center [443, 146] width 63 height 13
drag, startPoint x: 413, startPoint y: 139, endPoint x: 460, endPoint y: 158, distance: 50.8
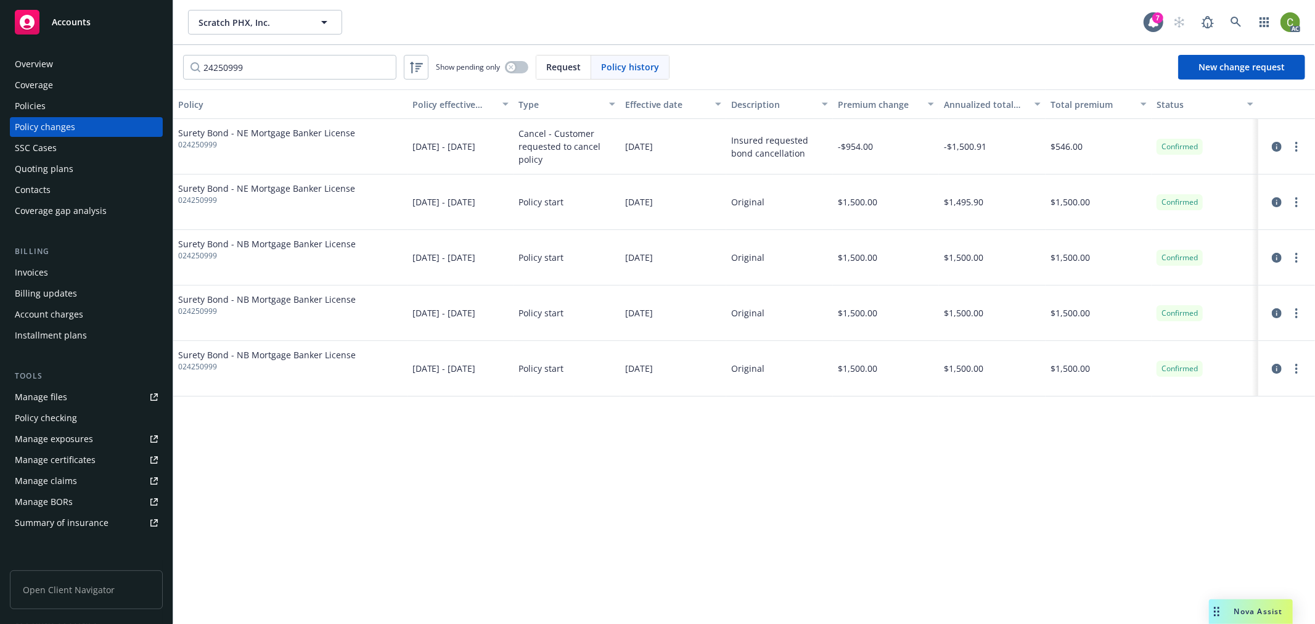
click at [460, 153] on span "02/14/2024 - 02/14/2025" at bounding box center [443, 146] width 63 height 13
copy span "02/14/2024 - 02/14/2025"
click at [1279, 146] on icon "circleInformation" at bounding box center [1277, 147] width 10 height 10
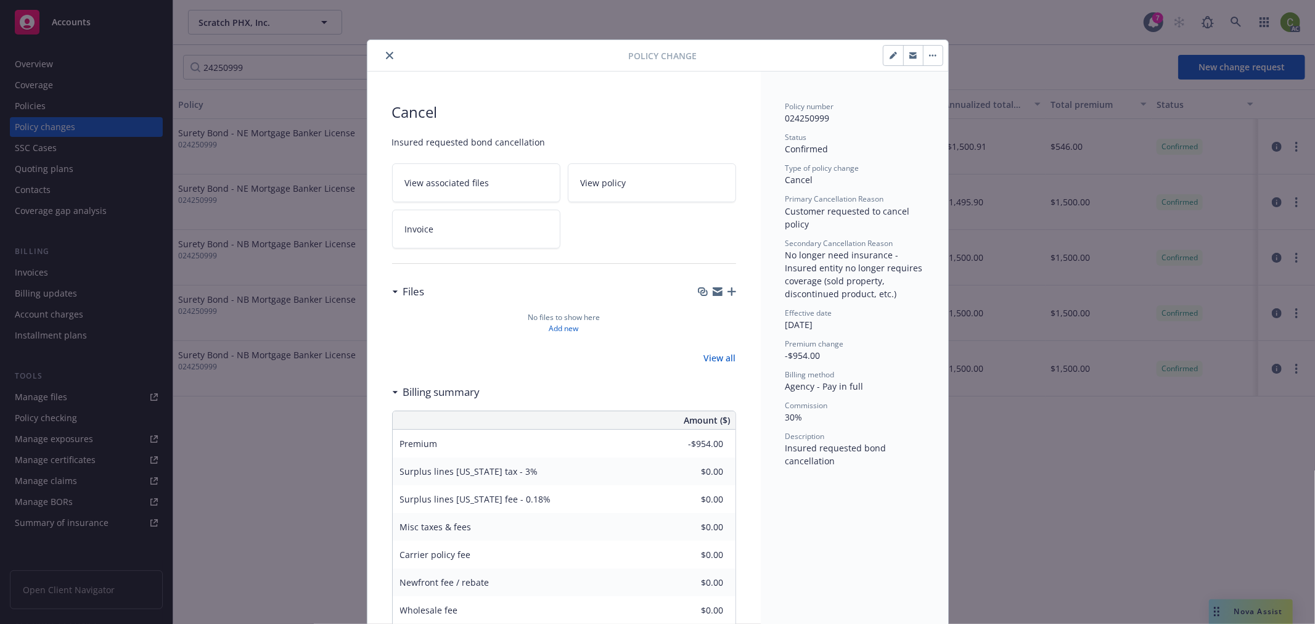
drag, startPoint x: 385, startPoint y: 56, endPoint x: 414, endPoint y: 44, distance: 31.2
click at [386, 55] on icon "close" at bounding box center [389, 55] width 7 height 7
